Goal: Navigation & Orientation: Go to known website

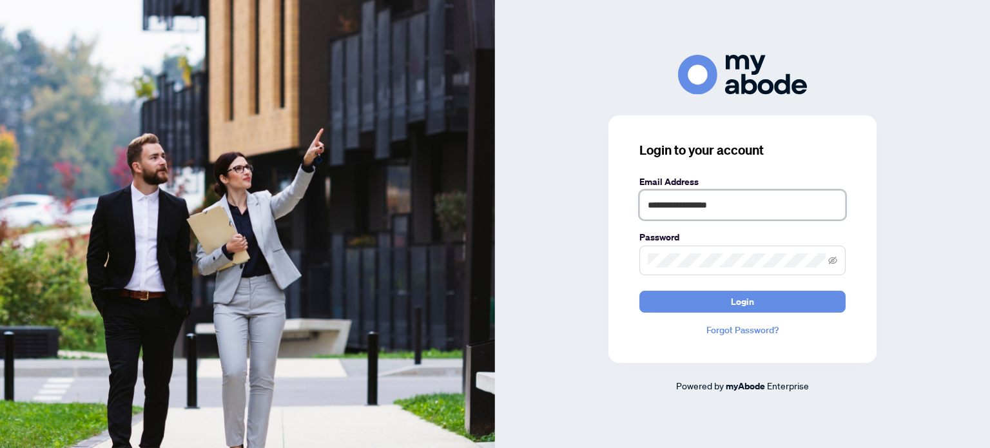
click at [714, 210] on input "**********" at bounding box center [742, 205] width 206 height 30
type input "**********"
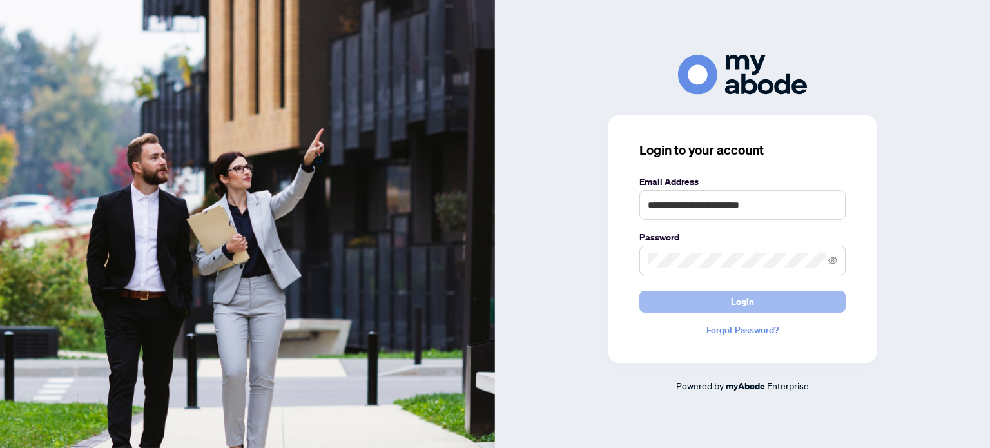
click at [665, 291] on button "Login" at bounding box center [742, 302] width 206 height 22
